Goal: Task Accomplishment & Management: Manage account settings

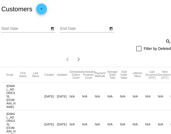
click at [167, 41] on mat-icon "search" at bounding box center [168, 41] width 6 height 8
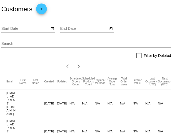
click at [45, 43] on input "Search" at bounding box center [86, 44] width 170 height 4
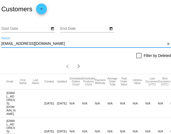
type input "alex.camarata854@gmail.com"
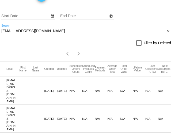
scroll to position [13, 0]
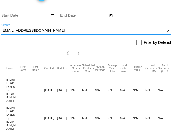
click at [56, 32] on input "alex.camarata854@gmail.com" at bounding box center [83, 30] width 164 height 4
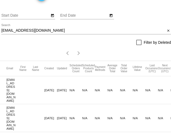
click at [49, 44] on div "Filter by Deleted" at bounding box center [86, 42] width 170 height 6
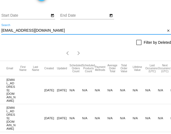
click at [33, 32] on input "alex.camarata854@gmail.com" at bounding box center [83, 30] width 164 height 4
click at [50, 32] on input "alex.camarata854@gmail.com" at bounding box center [83, 30] width 164 height 4
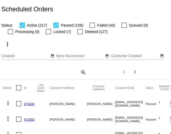
click at [84, 72] on mat-icon "search" at bounding box center [83, 72] width 6 height 8
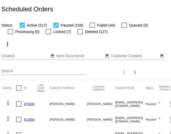
click at [27, 72] on input "Search" at bounding box center [43, 71] width 85 height 4
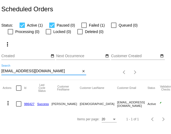
type input "[EMAIL_ADDRESS][DOMAIN_NAME]"
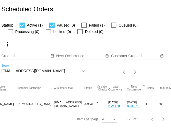
scroll to position [0, 65]
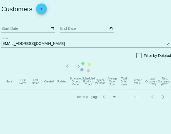
click at [57, 74] on mat-table "Email First Name Last Name Created Updated Scheduled Orders Count Scheduled Pro…" at bounding box center [114, 81] width 228 height 15
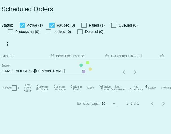
click at [57, 74] on div "alex.camarata854@gmail.com Search" at bounding box center [40, 69] width 79 height 10
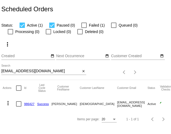
click at [30, 103] on link "986427" at bounding box center [29, 103] width 10 height 3
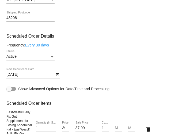
scroll to position [320, 0]
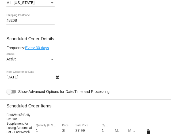
click at [51, 60] on div "Status" at bounding box center [52, 59] width 3 height 1
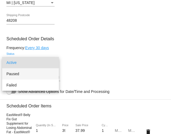
click at [24, 73] on span "Paused" at bounding box center [30, 73] width 48 height 11
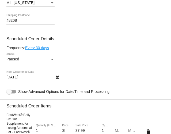
click at [93, 48] on mat-card-content "Customer 6454092: Alexander Camarata alex.camarata854@gmail.com Customer Shippi…" at bounding box center [85, 112] width 158 height 533
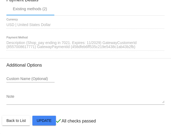
scroll to position [596, 0]
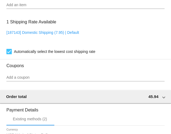
scroll to position [596, 0]
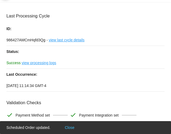
scroll to position [0, 0]
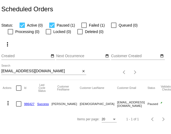
click at [27, 104] on link "986427" at bounding box center [29, 103] width 10 height 3
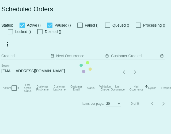
click at [50, 80] on mat-table "Actions Id Last Cycle Status Customer FirstName Customer LastName Customer Emai…" at bounding box center [116, 88] width 233 height 16
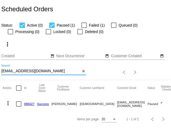
drag, startPoint x: 53, startPoint y: 71, endPoint x: -9, endPoint y: 72, distance: 61.7
click at [0, 72] on html "Scheduled Orders Status: Active (0) Paused (1) Failed (1) Queued (0) Processing…" at bounding box center [85, 67] width 171 height 134
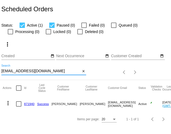
type input "[EMAIL_ADDRESS][DOMAIN_NAME]"
click at [27, 104] on link "871940" at bounding box center [29, 103] width 10 height 3
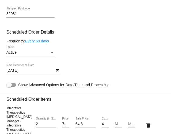
scroll to position [325, 0]
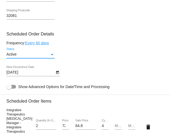
click at [52, 55] on div "Status" at bounding box center [52, 54] width 3 height 1
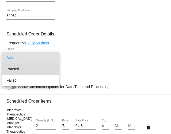
click at [23, 70] on span "Paused" at bounding box center [30, 68] width 48 height 11
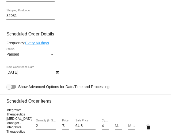
click at [96, 43] on mat-card-content "Customer 5956176: Jennifer Lutes jenniferlutes1@yahoo.com Customer Shipping Ent…" at bounding box center [85, 133] width 158 height 584
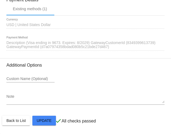
scroll to position [642, 0]
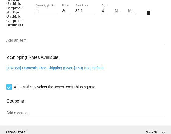
scroll to position [493, 0]
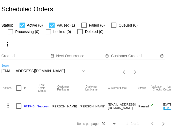
click at [47, 72] on input "[EMAIL_ADDRESS][DOMAIN_NAME]" at bounding box center [40, 71] width 79 height 4
